Goal: Browse casually

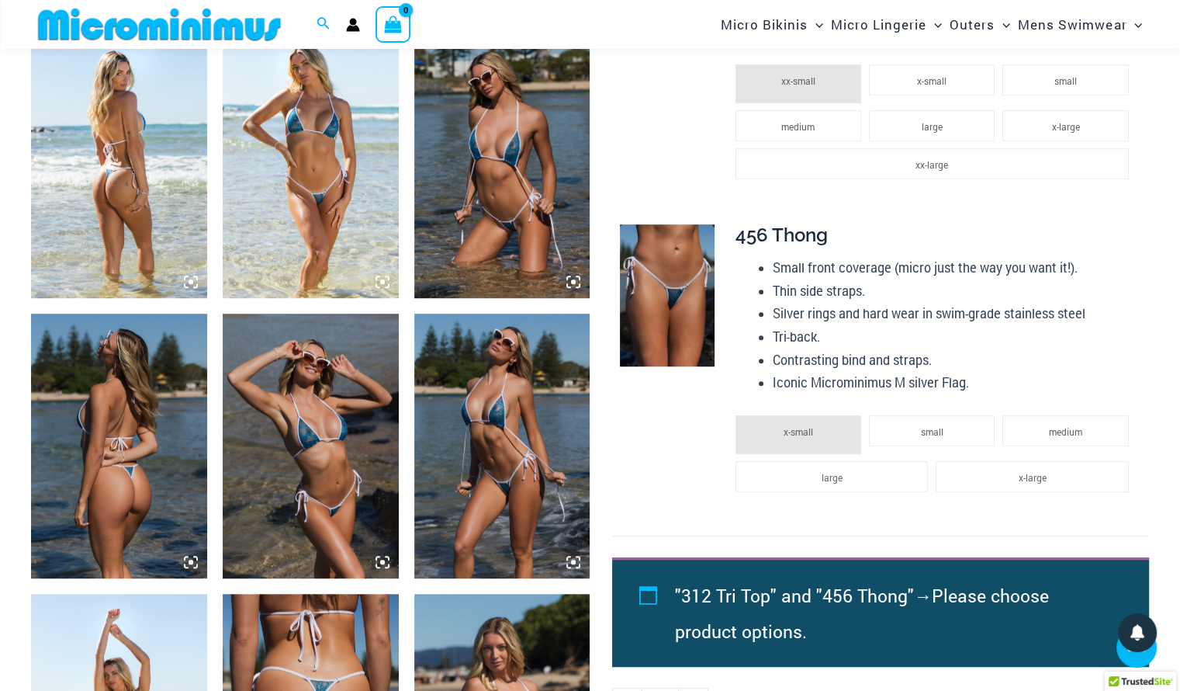
scroll to position [962, 0]
type input "**********"
click at [282, 219] on img at bounding box center [311, 165] width 176 height 264
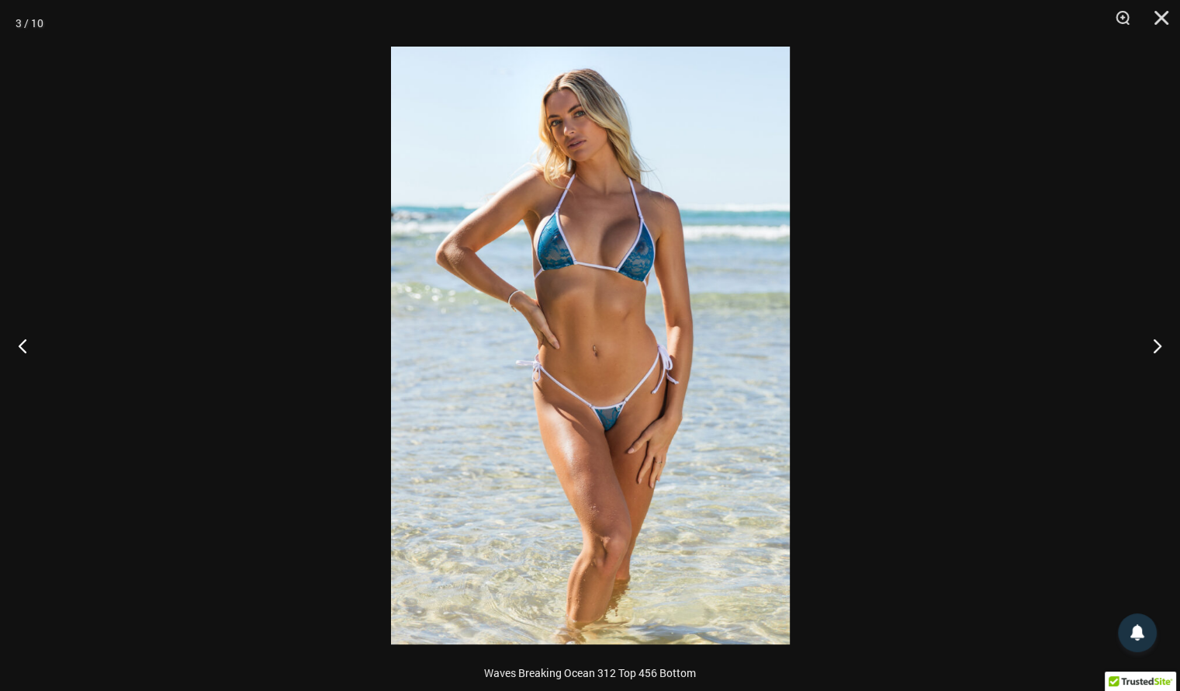
click at [624, 375] on img at bounding box center [590, 345] width 399 height 597
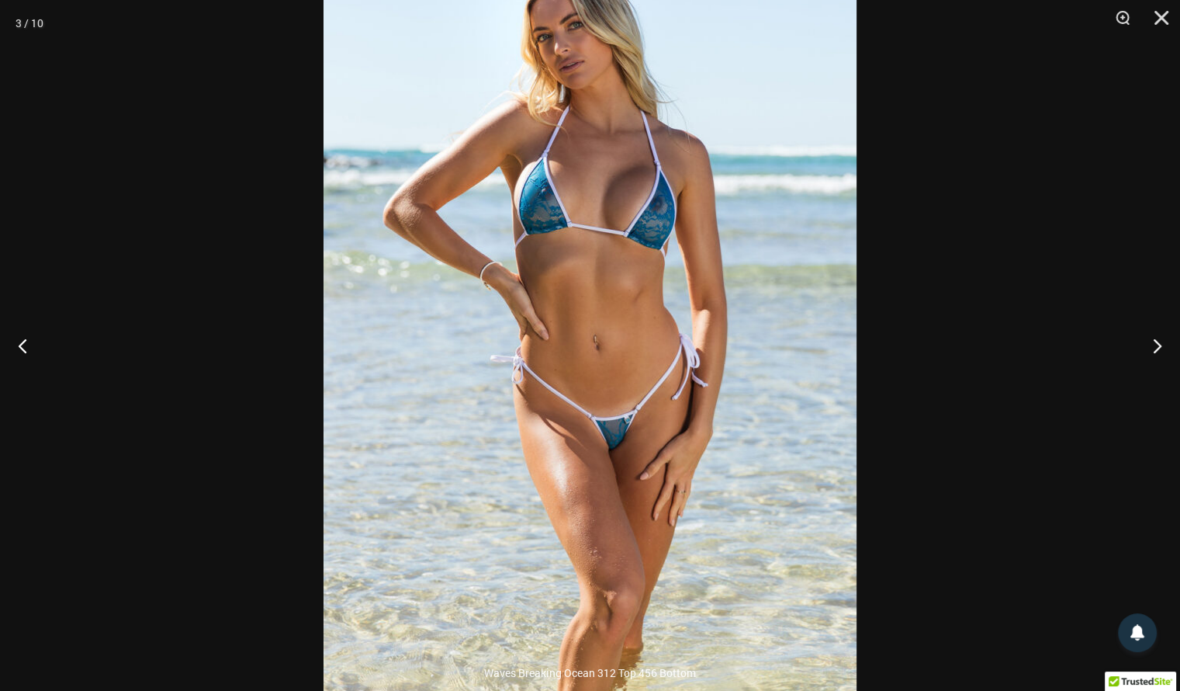
click at [624, 375] on img at bounding box center [590, 335] width 533 height 799
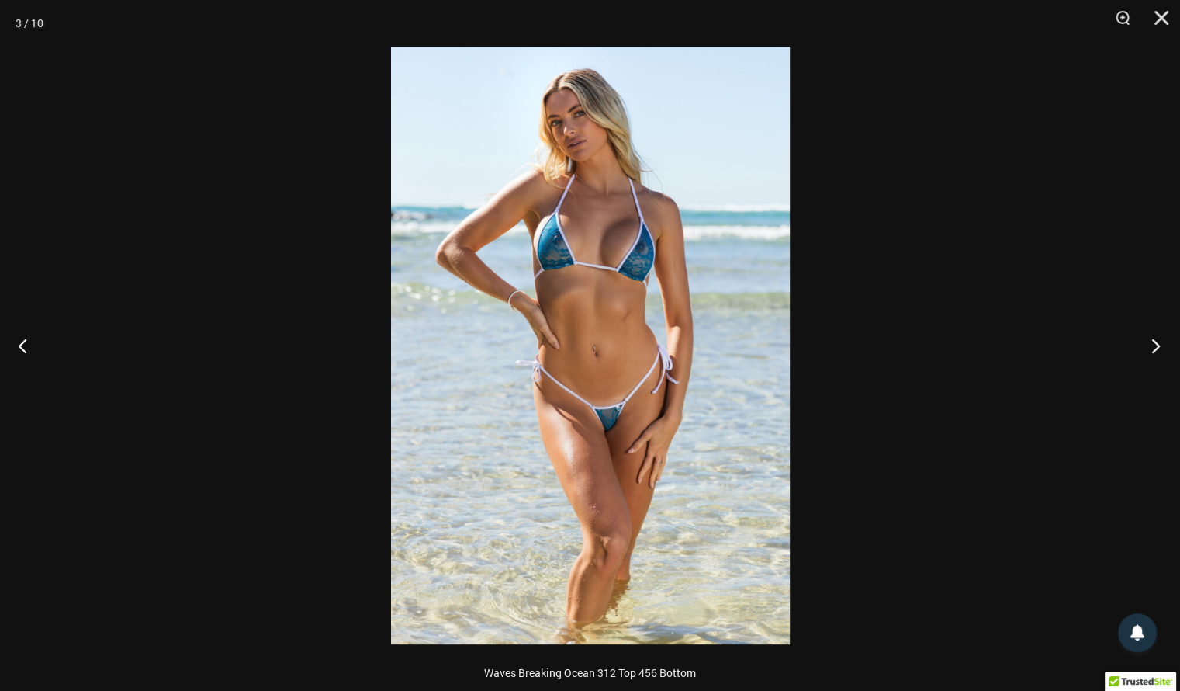
click at [1150, 339] on button "Next" at bounding box center [1151, 345] width 58 height 78
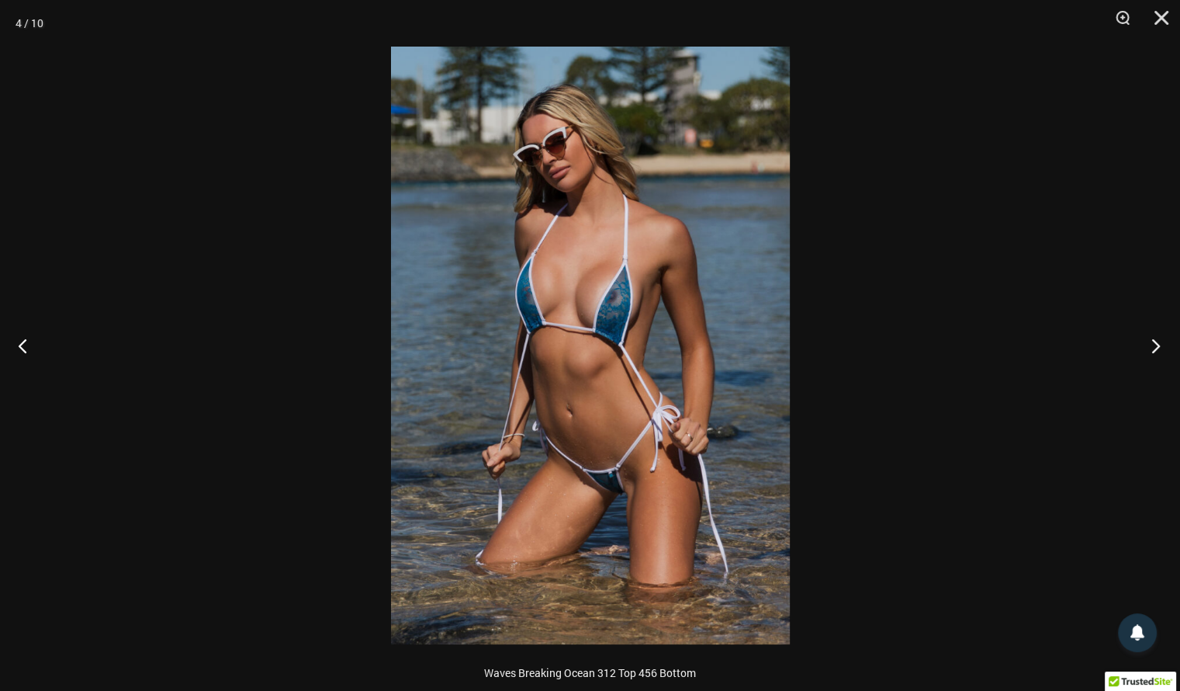
click at [1150, 339] on button "Next" at bounding box center [1151, 345] width 58 height 78
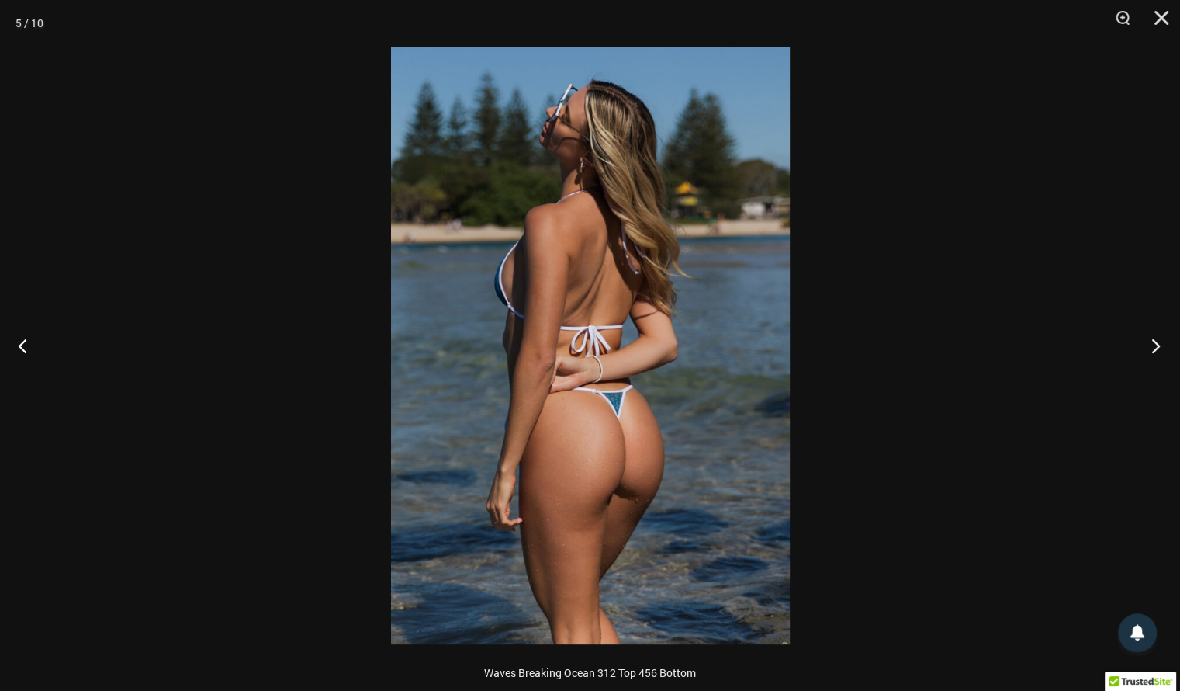
click at [1150, 339] on button "Next" at bounding box center [1151, 345] width 58 height 78
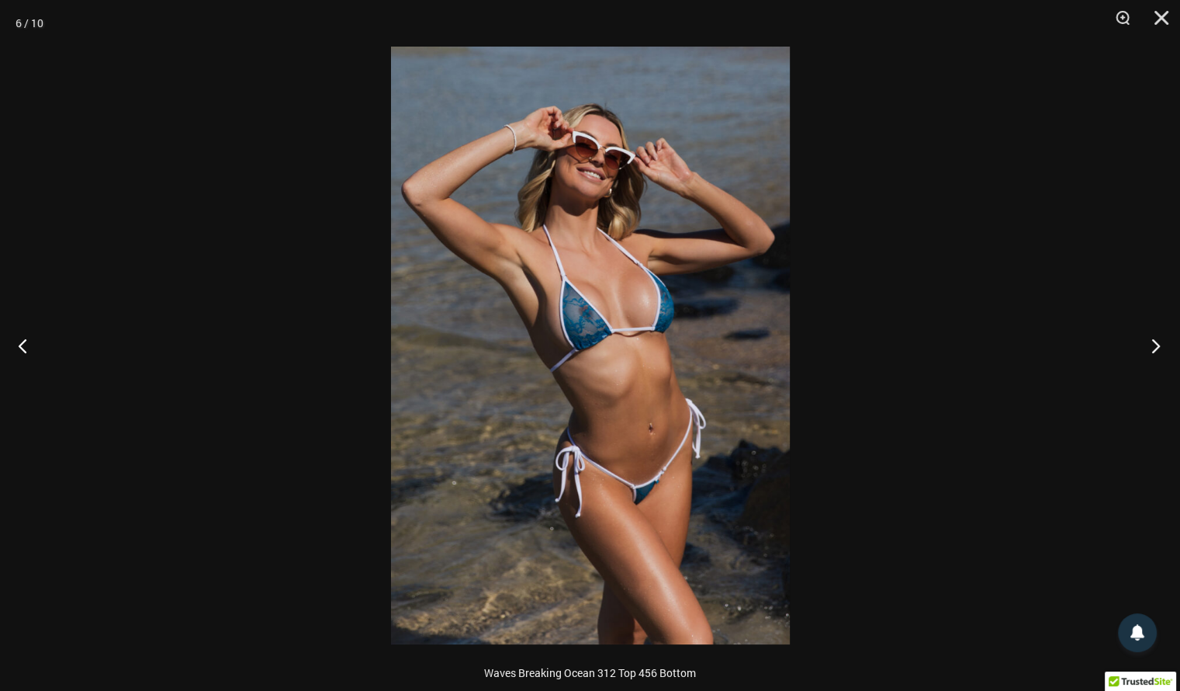
click at [1150, 339] on button "Next" at bounding box center [1151, 345] width 58 height 78
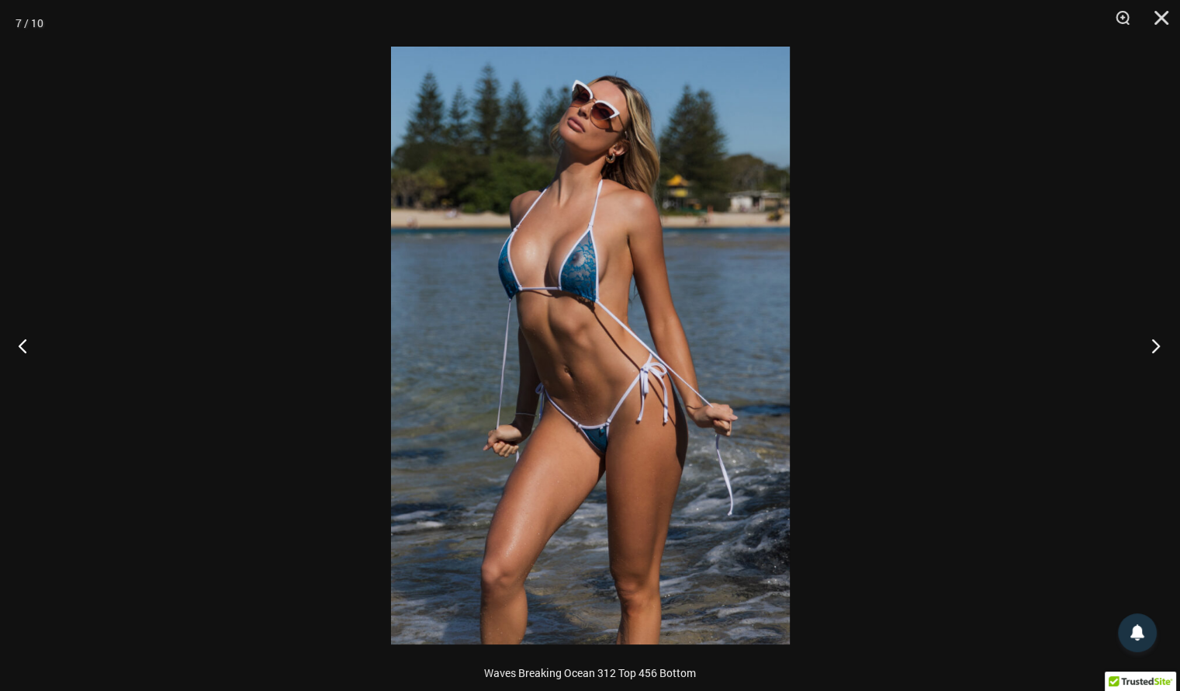
click at [1150, 339] on button "Next" at bounding box center [1151, 345] width 58 height 78
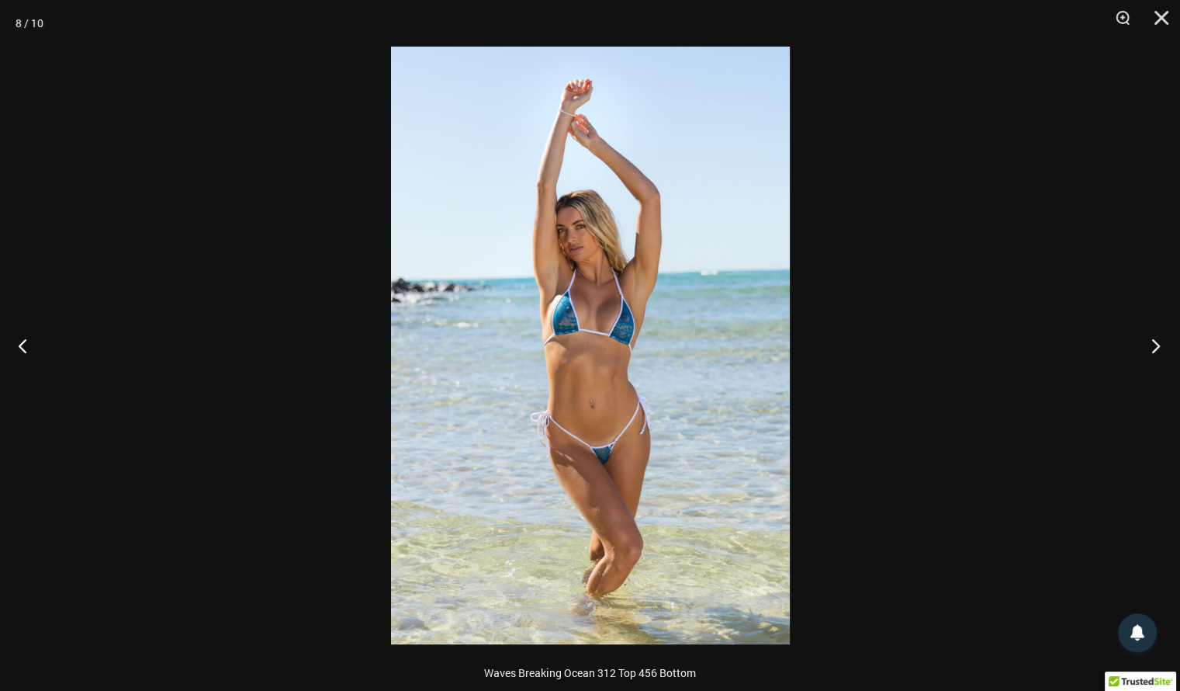
click at [1150, 339] on button "Next" at bounding box center [1151, 345] width 58 height 78
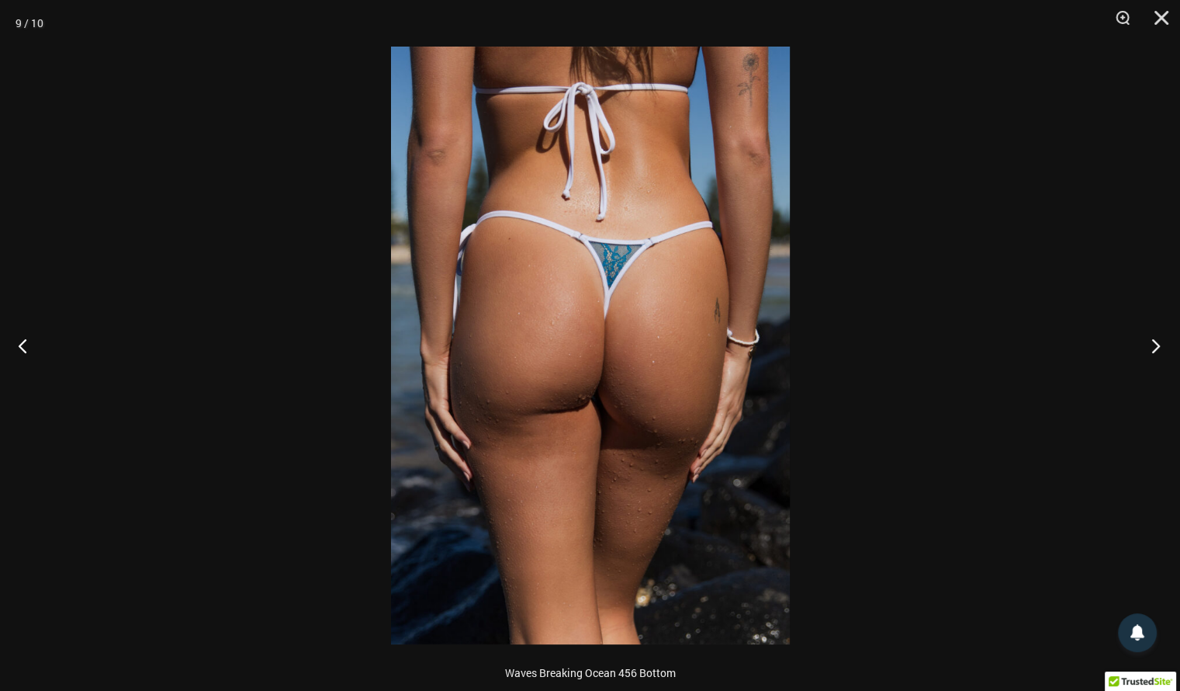
click at [1150, 339] on button "Next" at bounding box center [1151, 345] width 58 height 78
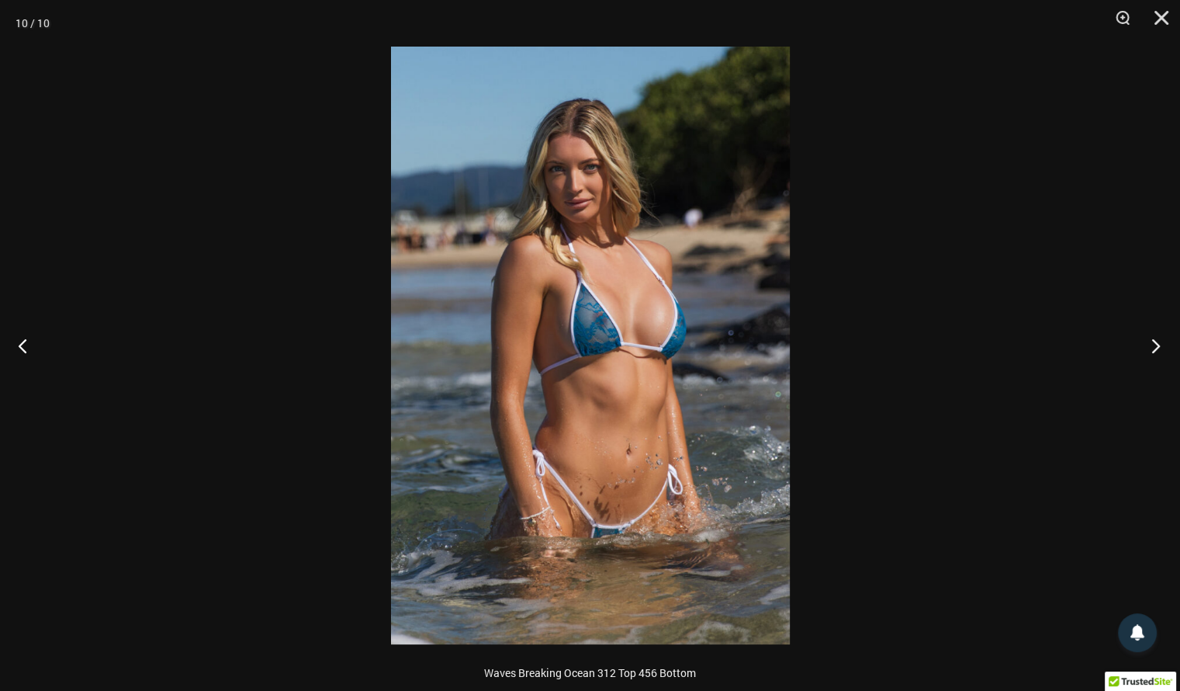
click at [1150, 339] on button "Next" at bounding box center [1151, 345] width 58 height 78
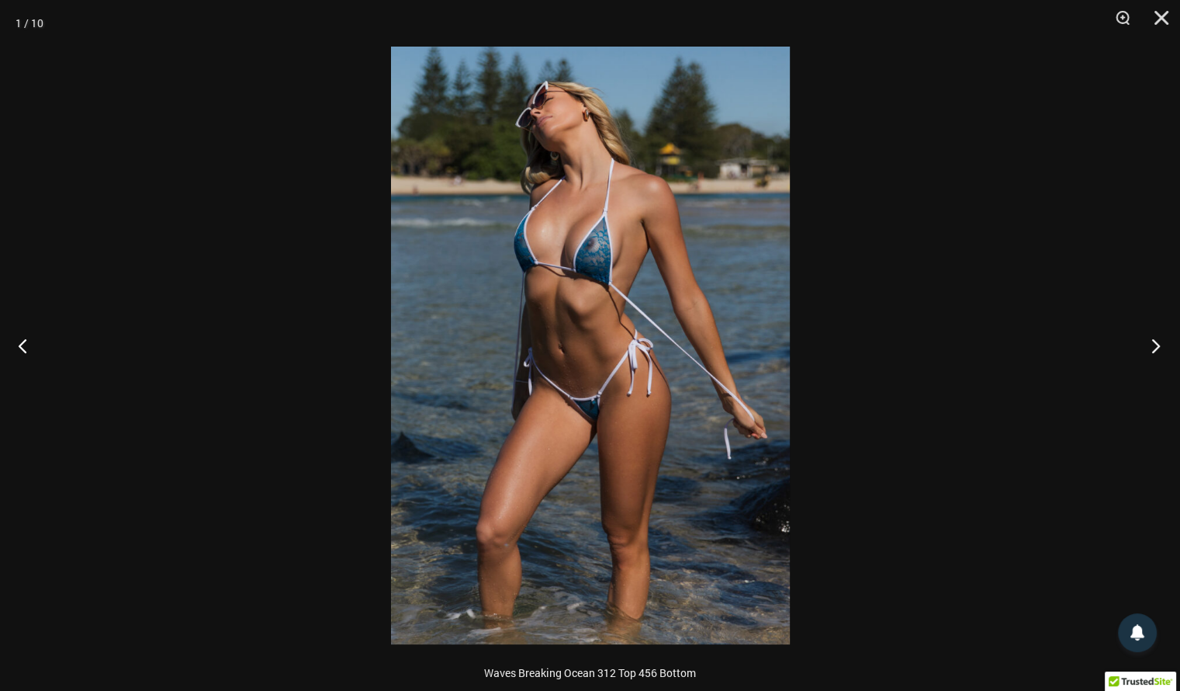
click at [1150, 339] on button "Next" at bounding box center [1151, 345] width 58 height 78
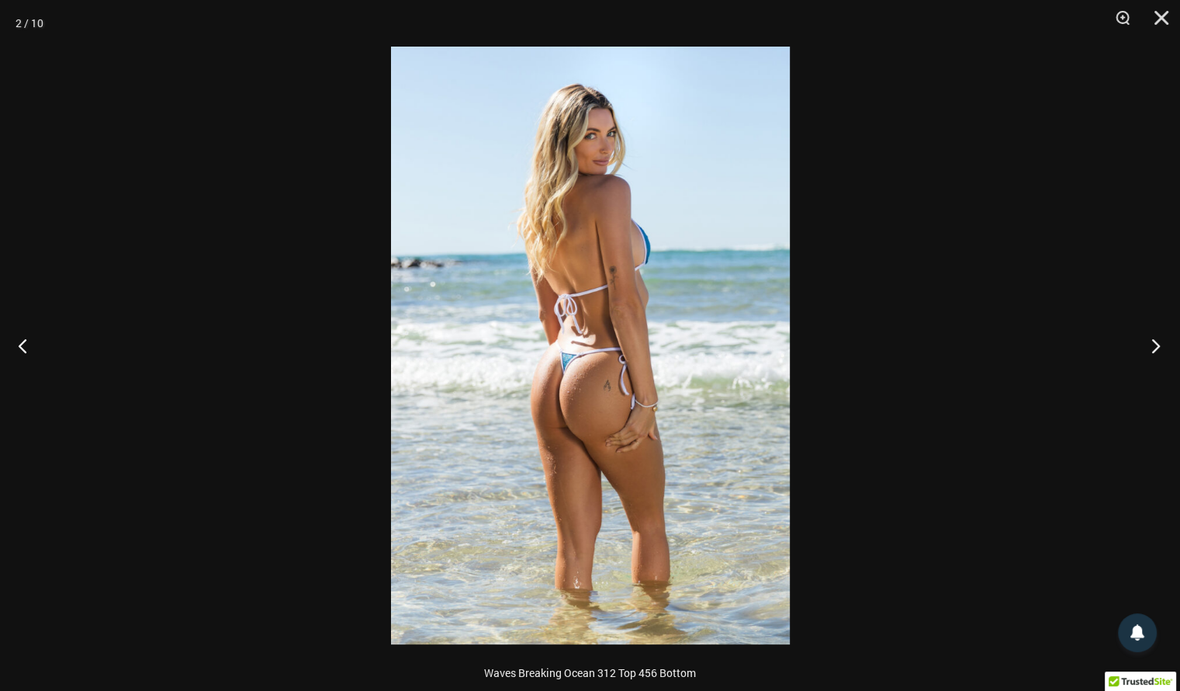
click at [1150, 339] on button "Next" at bounding box center [1151, 345] width 58 height 78
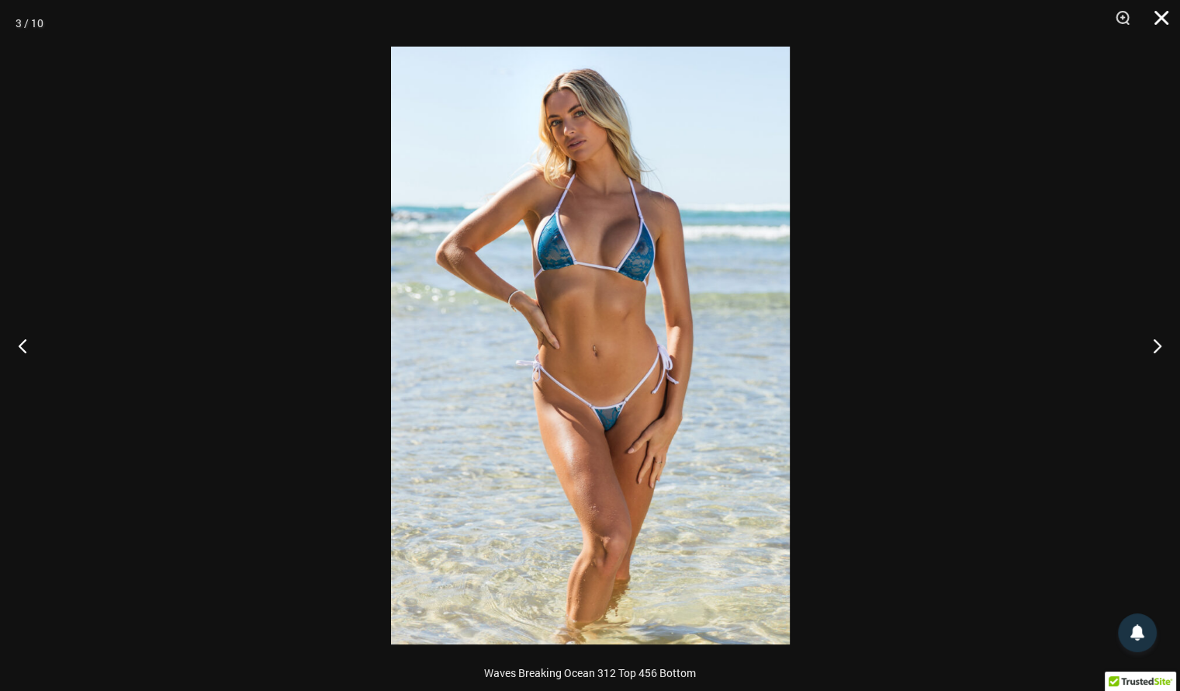
click at [1160, 32] on button "Close" at bounding box center [1156, 23] width 39 height 47
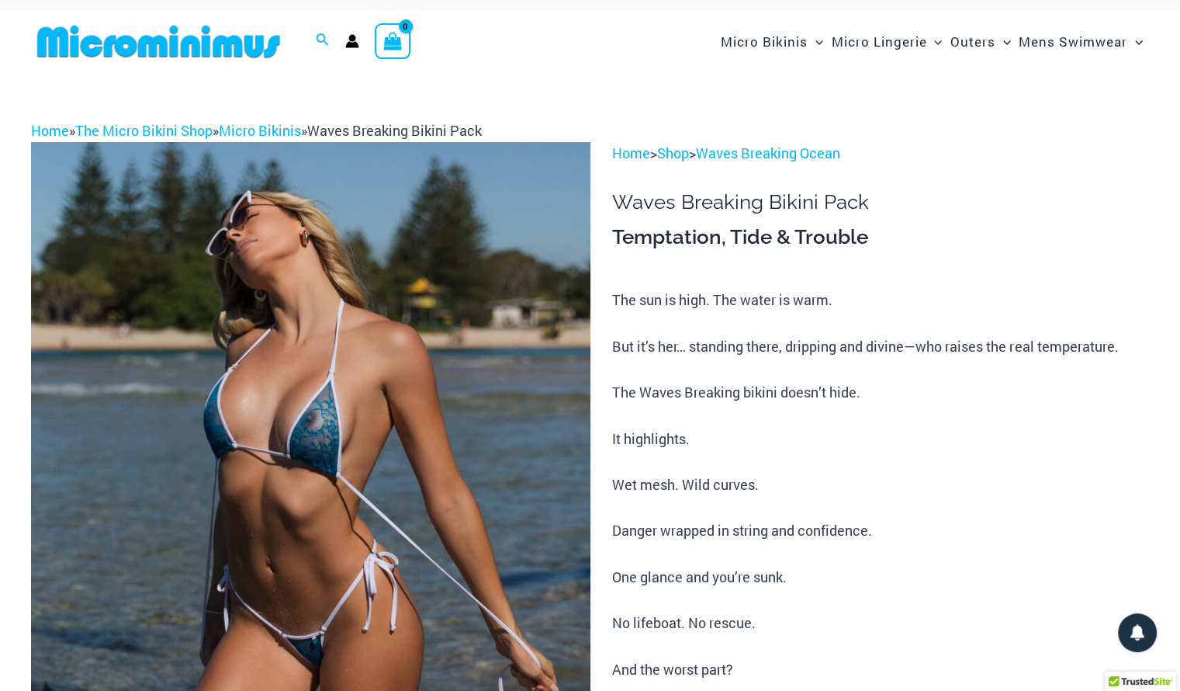
scroll to position [8, 0]
